Goal: Task Accomplishment & Management: Complete application form

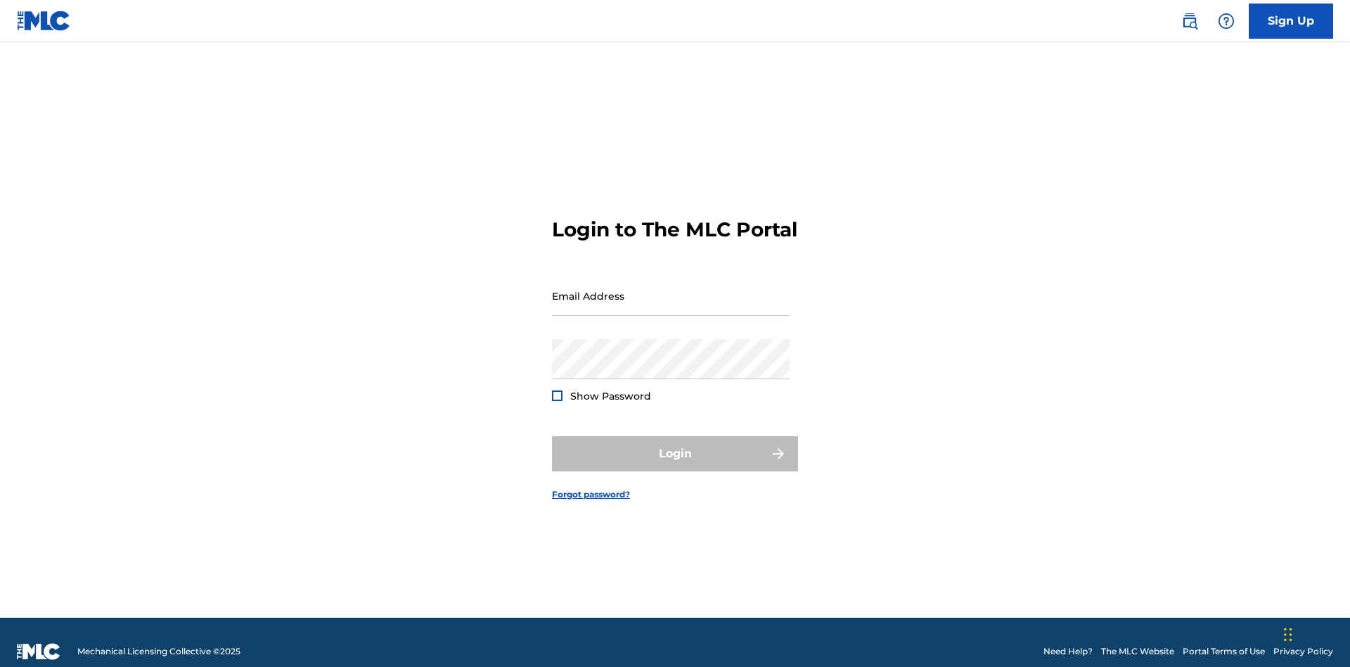
scroll to position [18, 0]
click at [671, 289] on input "Email Address" at bounding box center [671, 296] width 238 height 40
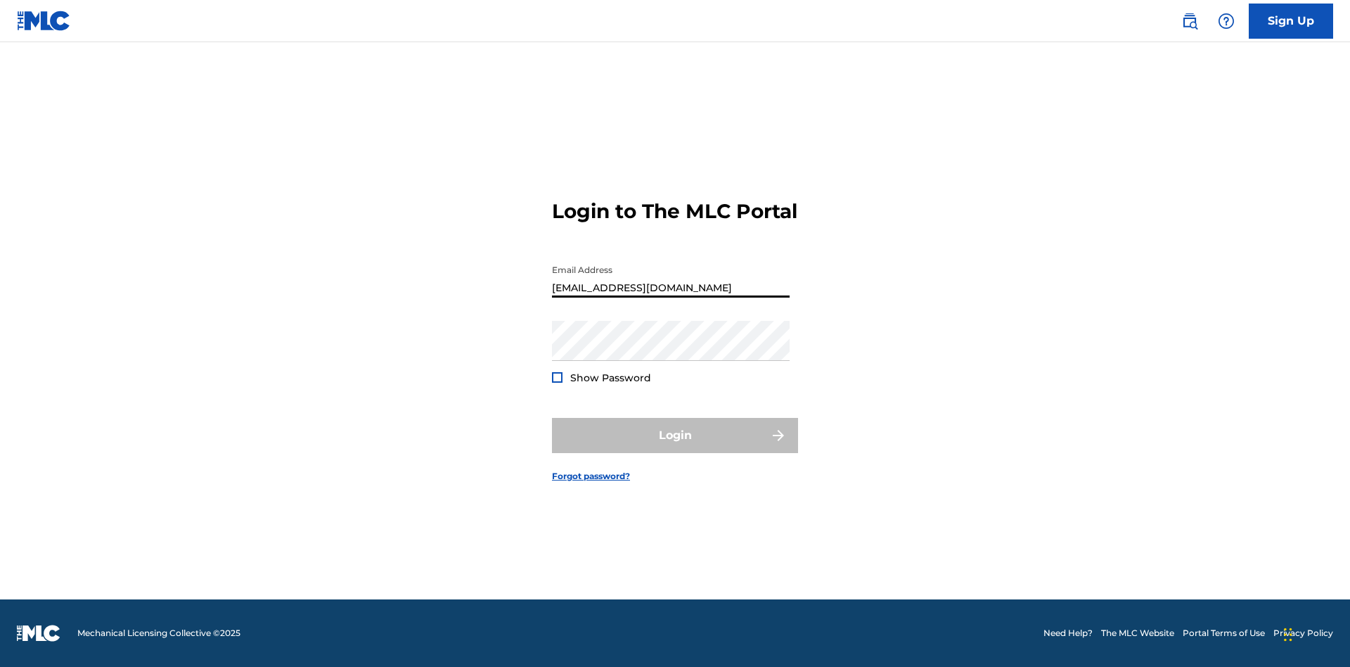
type input "Duke.McTesterson@gmail.com"
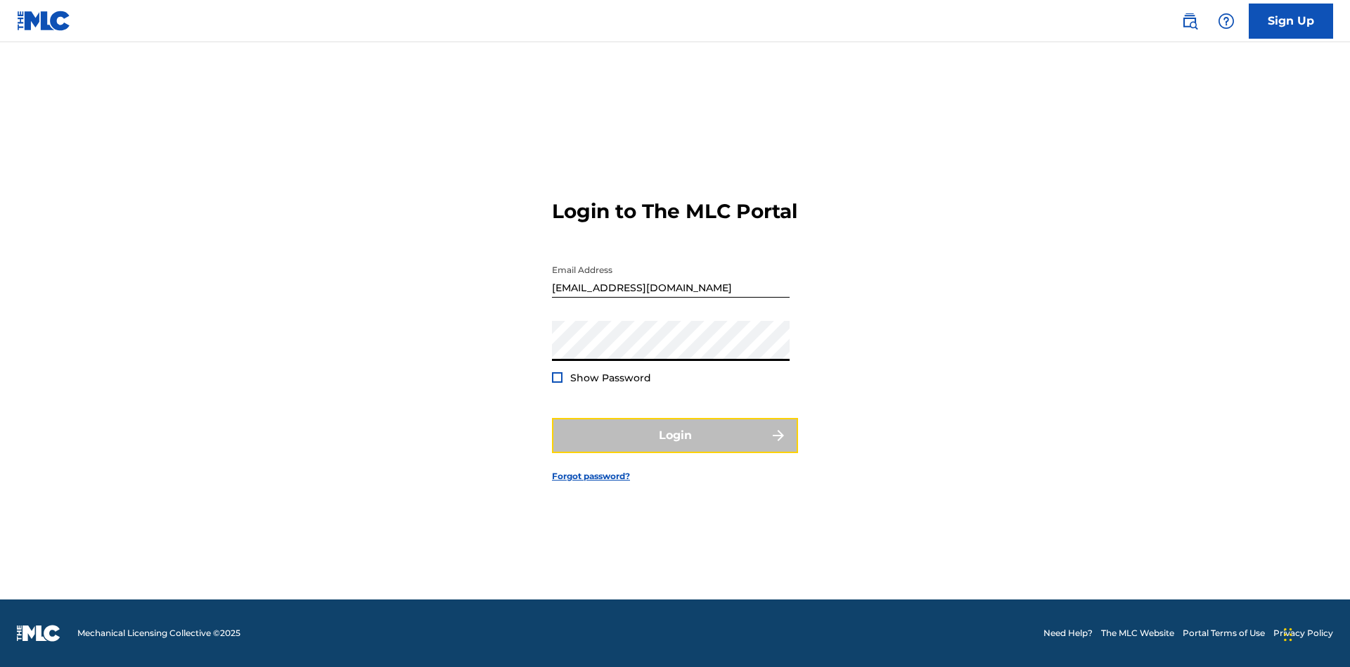
click at [675, 447] on button "Login" at bounding box center [675, 435] width 246 height 35
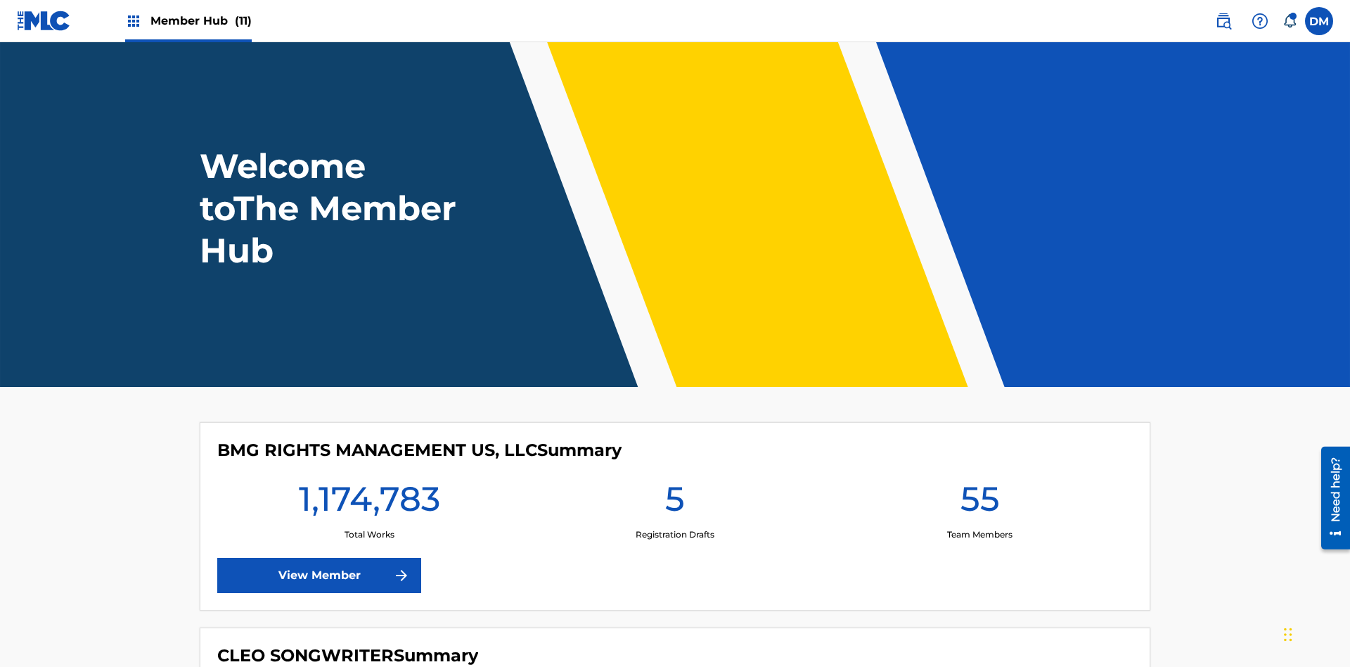
click at [200, 20] on span "Member Hub (11)" at bounding box center [201, 21] width 101 height 16
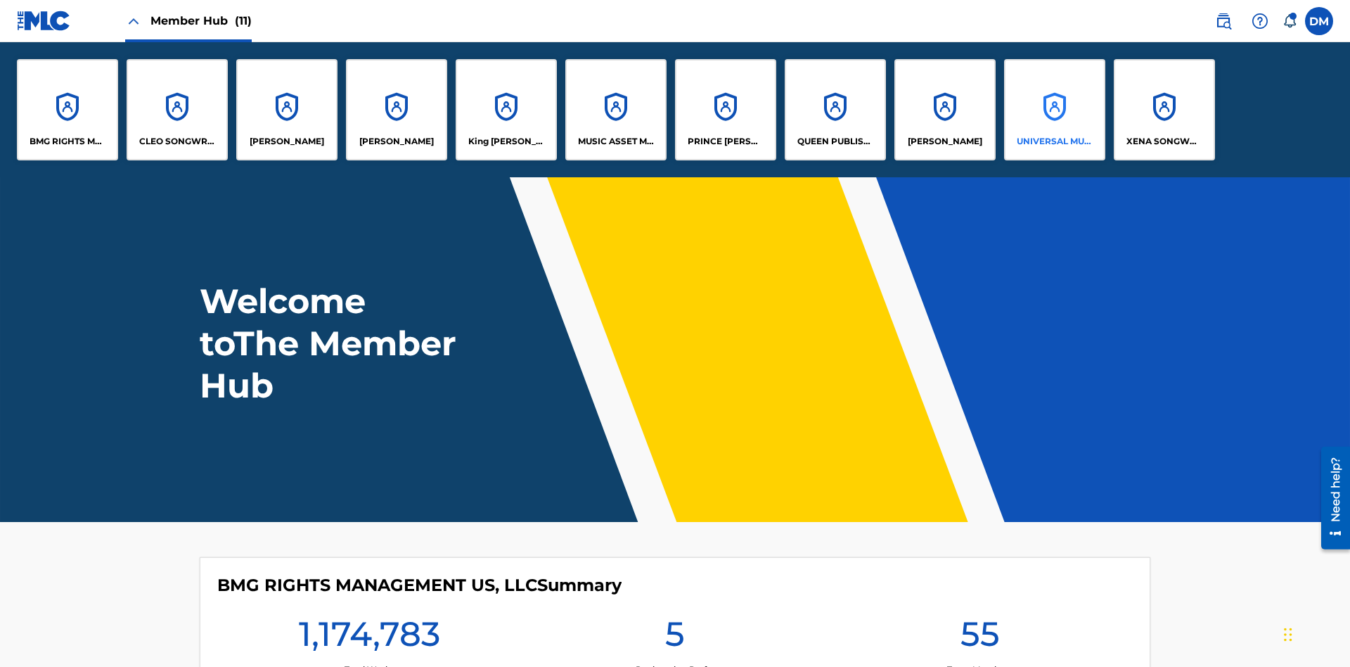
click at [1054, 141] on p "UNIVERSAL MUSIC PUB GROUP" at bounding box center [1055, 141] width 77 height 13
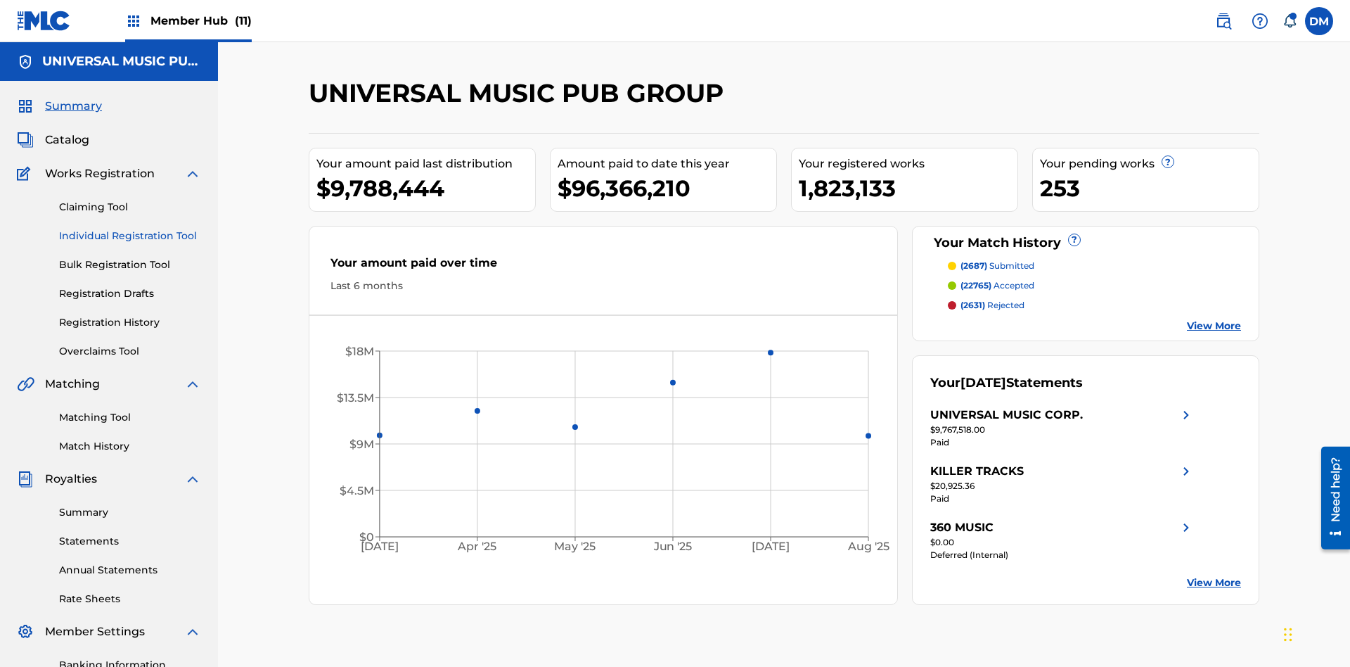
click at [130, 229] on link "Individual Registration Tool" at bounding box center [130, 236] width 142 height 15
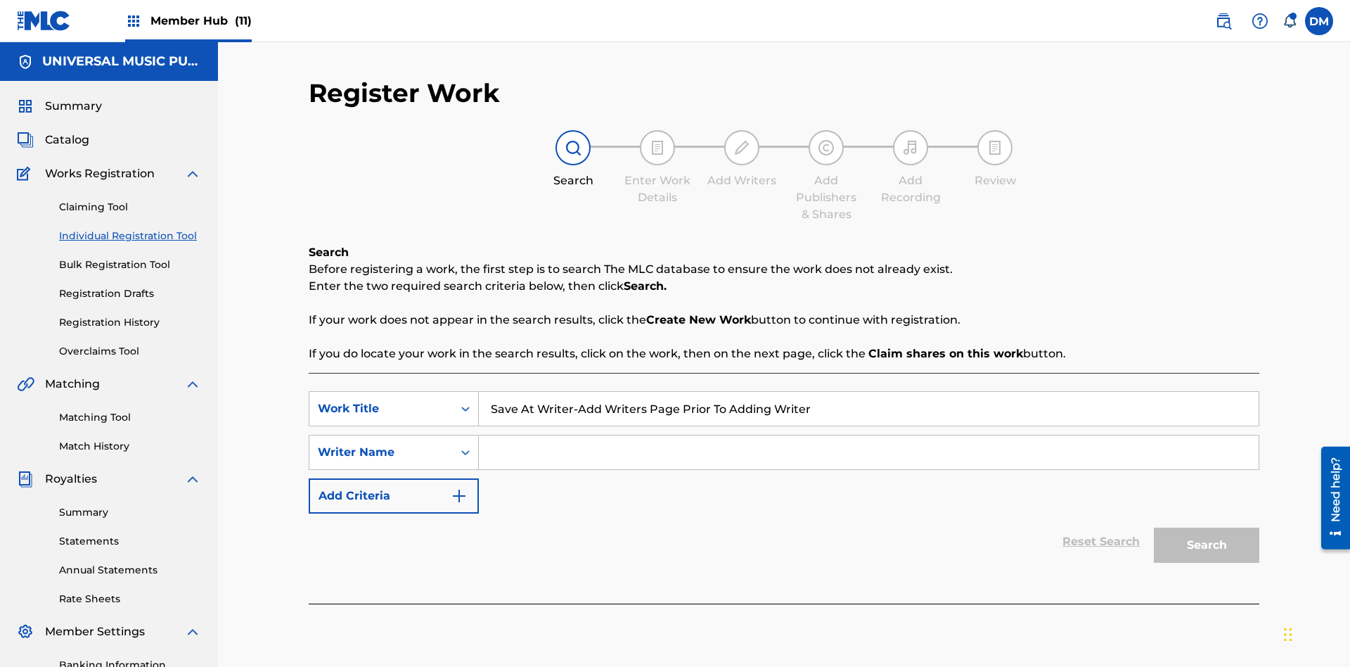
type input "Save At Writer-Add Writers Page Prior To Adding Writers"
click at [869, 435] on input "Search Form" at bounding box center [869, 452] width 780 height 34
click at [1207, 527] on button "Search" at bounding box center [1206, 544] width 105 height 35
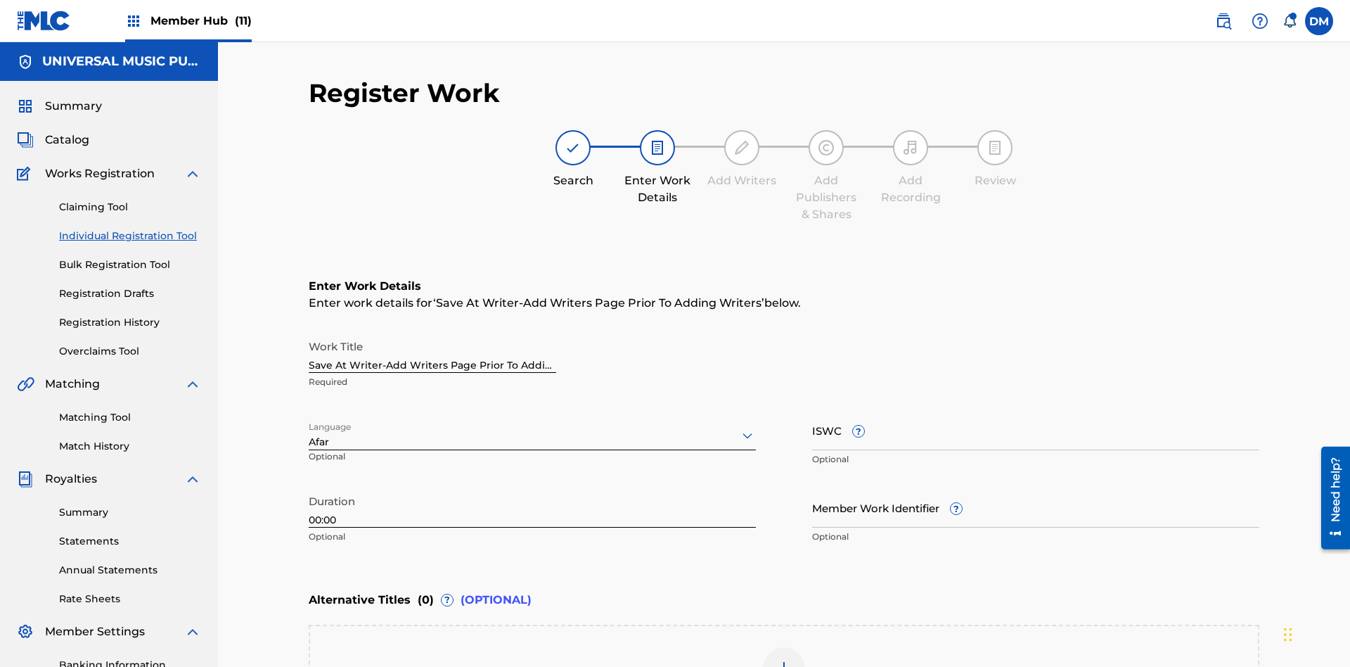
click at [1036, 487] on input "Member Work Identifier ?" at bounding box center [1035, 507] width 447 height 40
type input "2025.09.27.04"
click at [1036, 410] on input "ISWC ?" at bounding box center [1035, 430] width 447 height 40
type input "T-123.456.789-4"
click at [784, 660] on img at bounding box center [784, 668] width 17 height 17
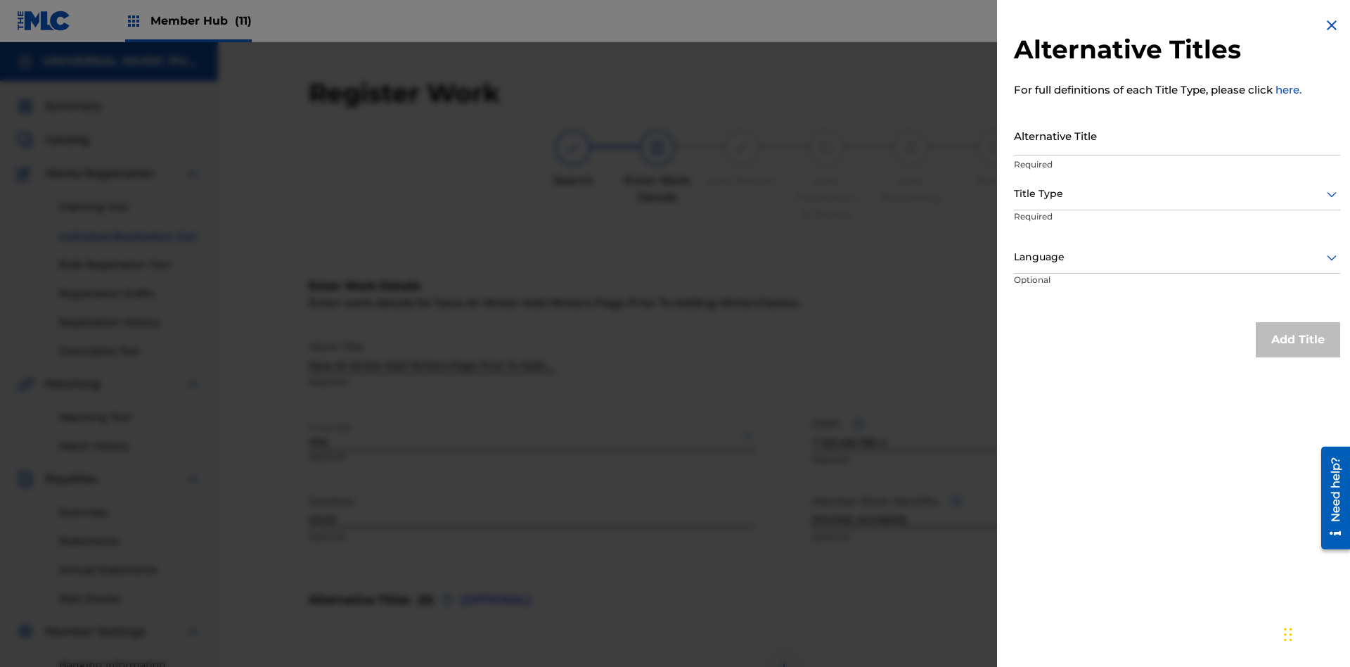
click at [1177, 135] on input "Alternative Title" at bounding box center [1177, 135] width 326 height 40
type input "Alt Title"
click at [1177, 193] on div at bounding box center [1177, 194] width 326 height 18
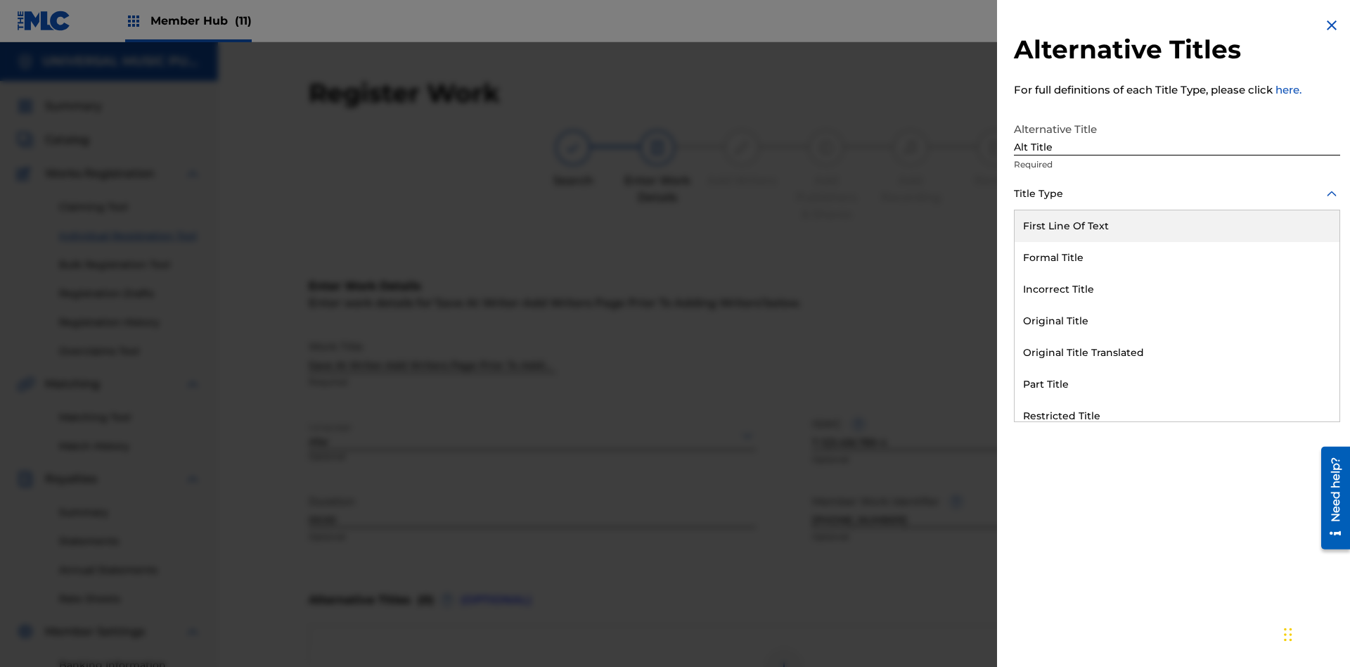
click at [1177, 321] on div "Original Title" at bounding box center [1177, 321] width 325 height 32
click at [1177, 257] on div at bounding box center [1177, 257] width 326 height 18
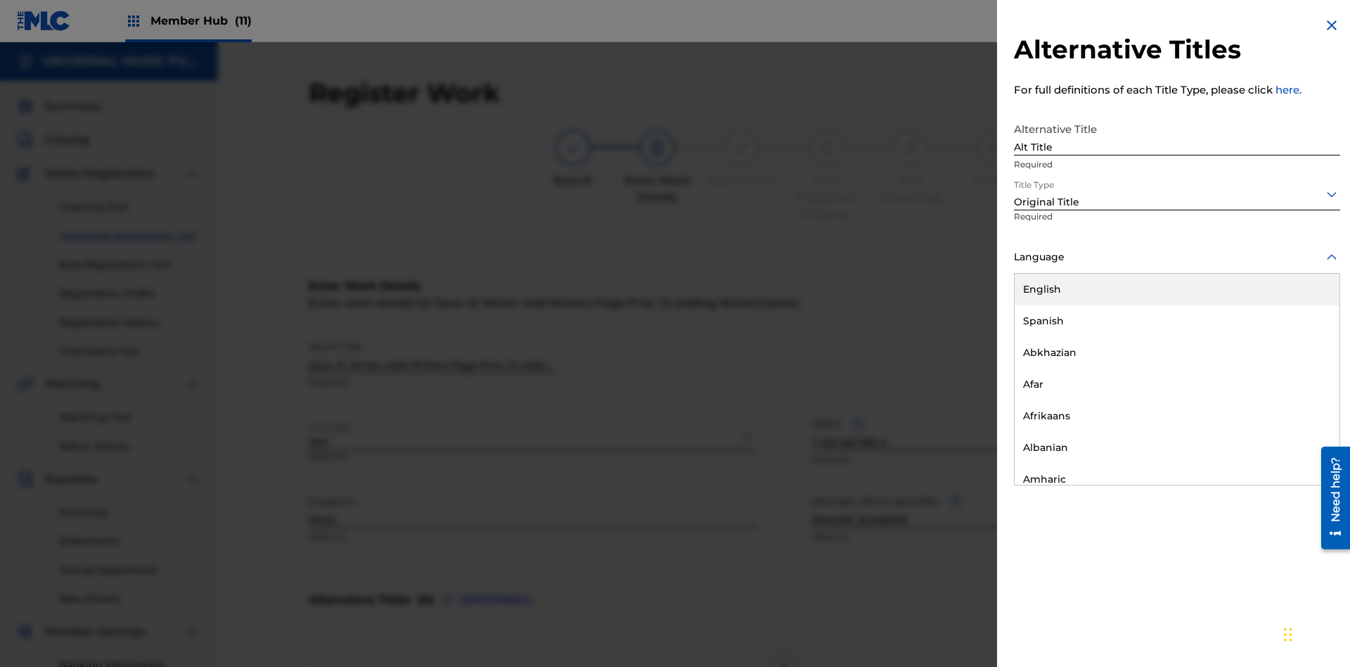
click at [1298, 339] on button "Add Title" at bounding box center [1298, 339] width 84 height 35
